Goal: Information Seeking & Learning: Learn about a topic

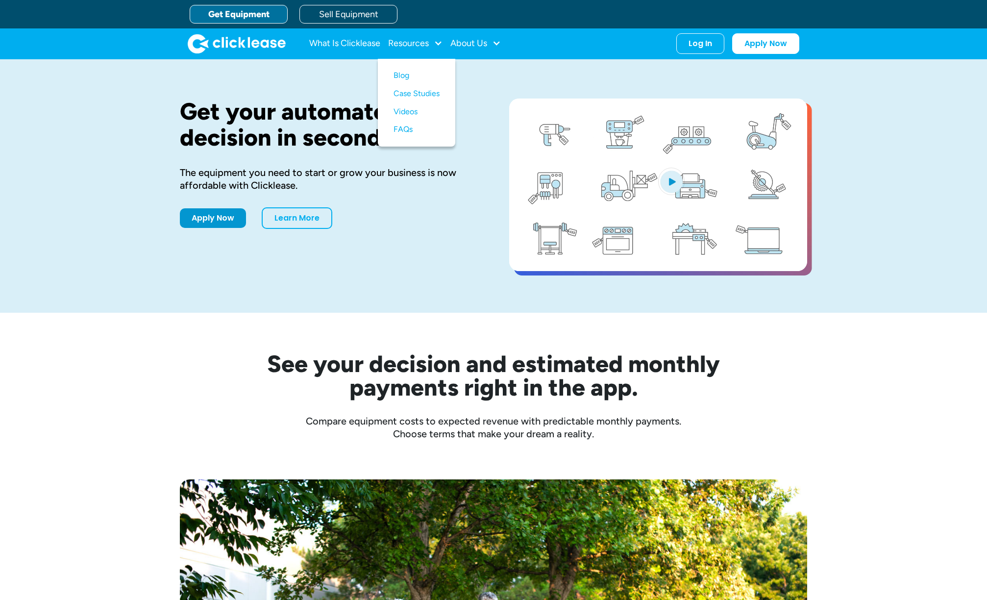
click at [348, 40] on link "What Is Clicklease" at bounding box center [344, 44] width 71 height 20
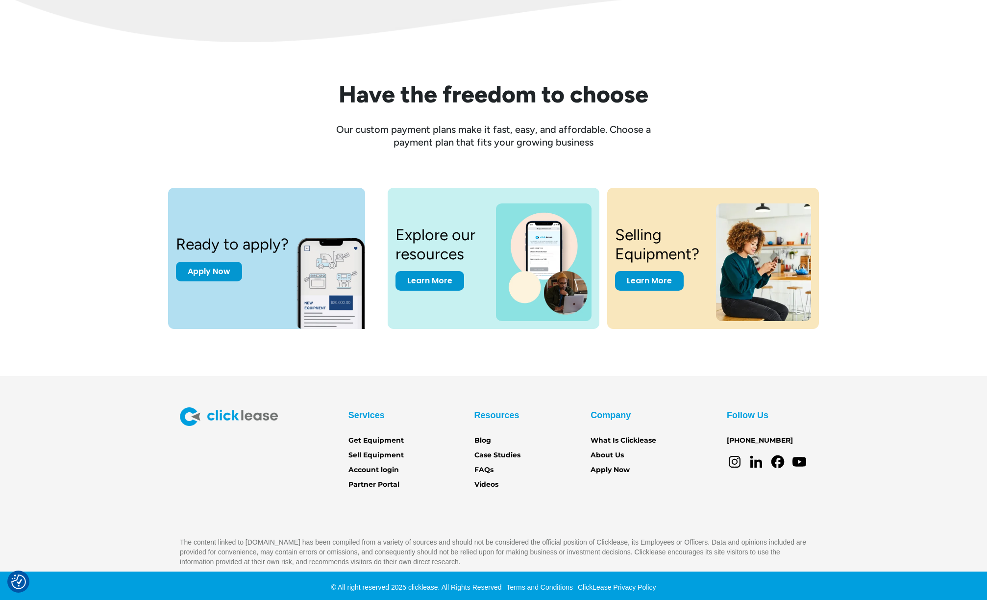
scroll to position [1216, 0]
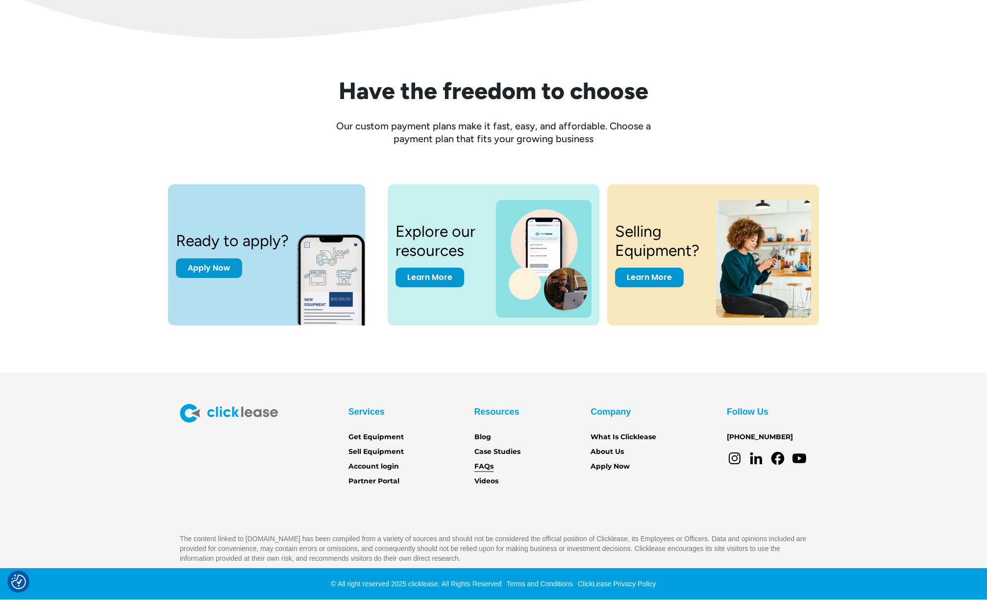
click at [483, 469] on link "FAQs" at bounding box center [484, 466] width 19 height 11
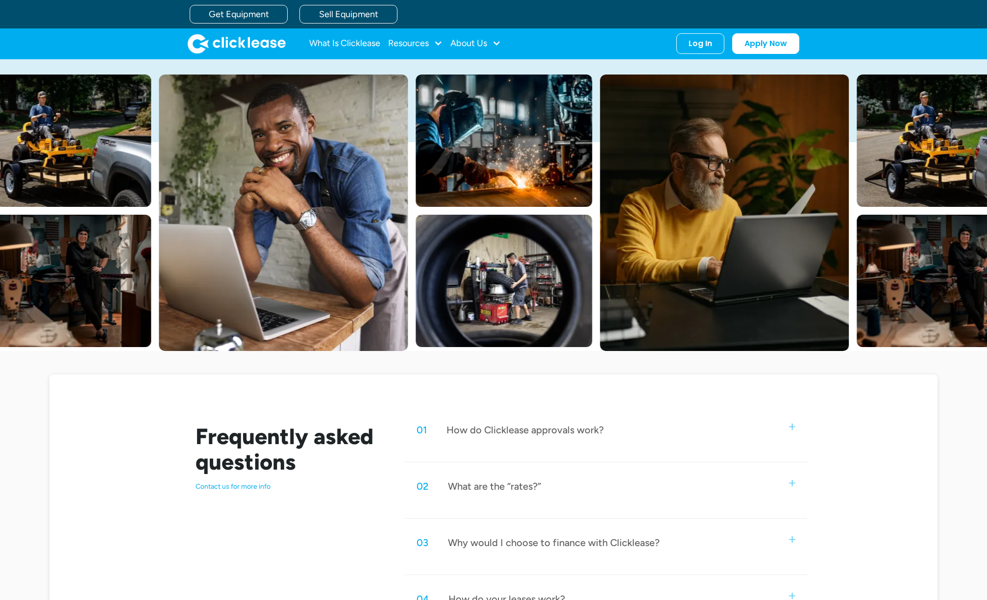
scroll to position [327, 0]
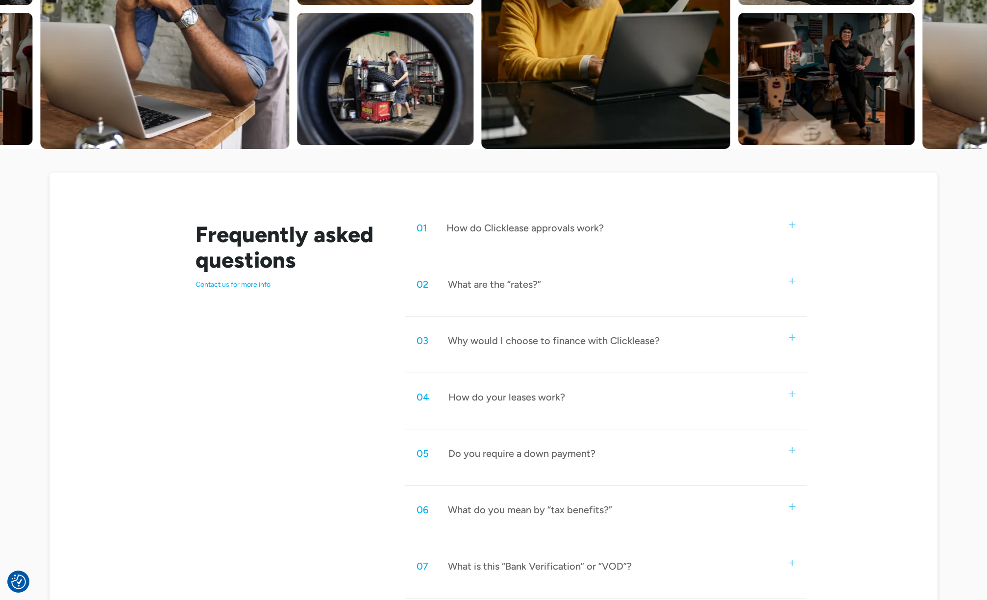
click at [471, 294] on div "02 What are the “rates?”" at bounding box center [606, 284] width 402 height 32
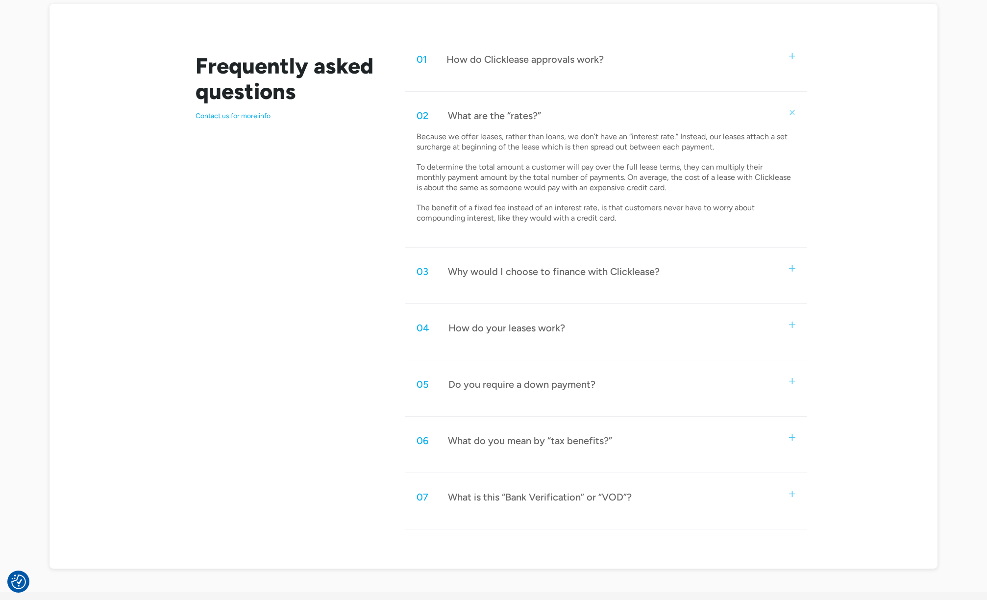
scroll to position [499, 0]
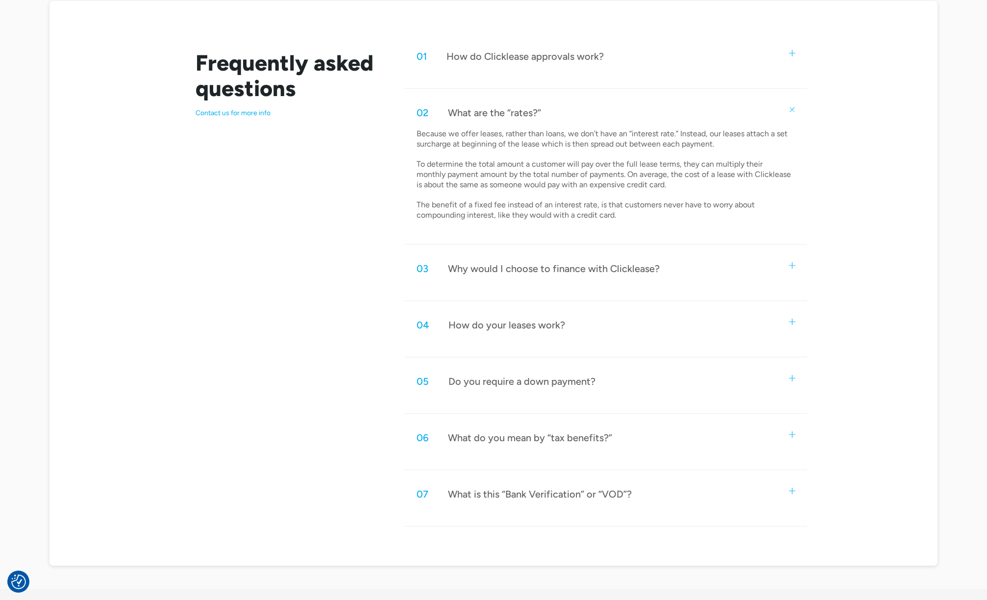
click at [476, 381] on div "Do you require a down payment?" at bounding box center [522, 381] width 147 height 13
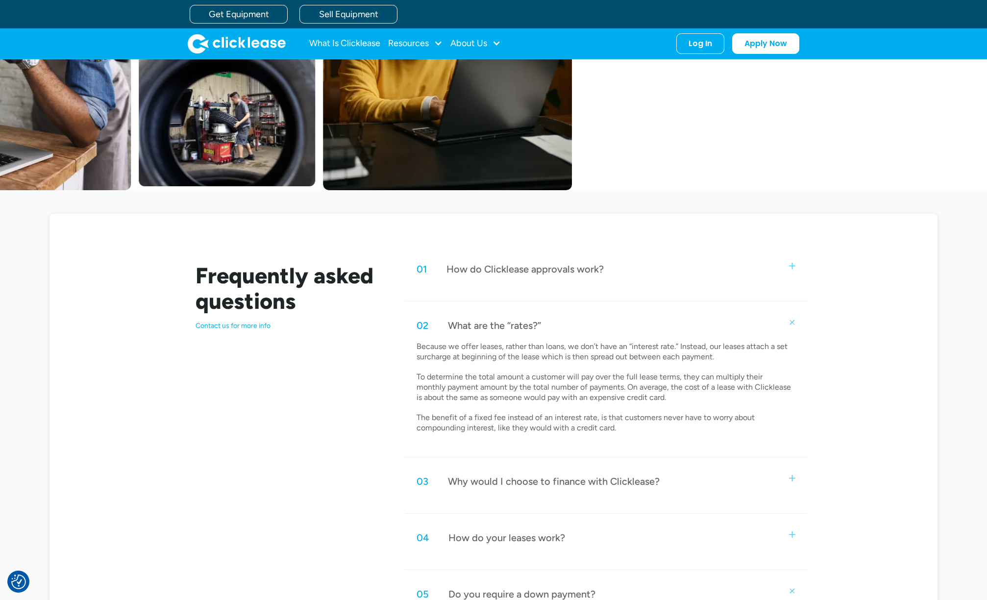
scroll to position [76, 0]
